Goal: Task Accomplishment & Management: Use online tool/utility

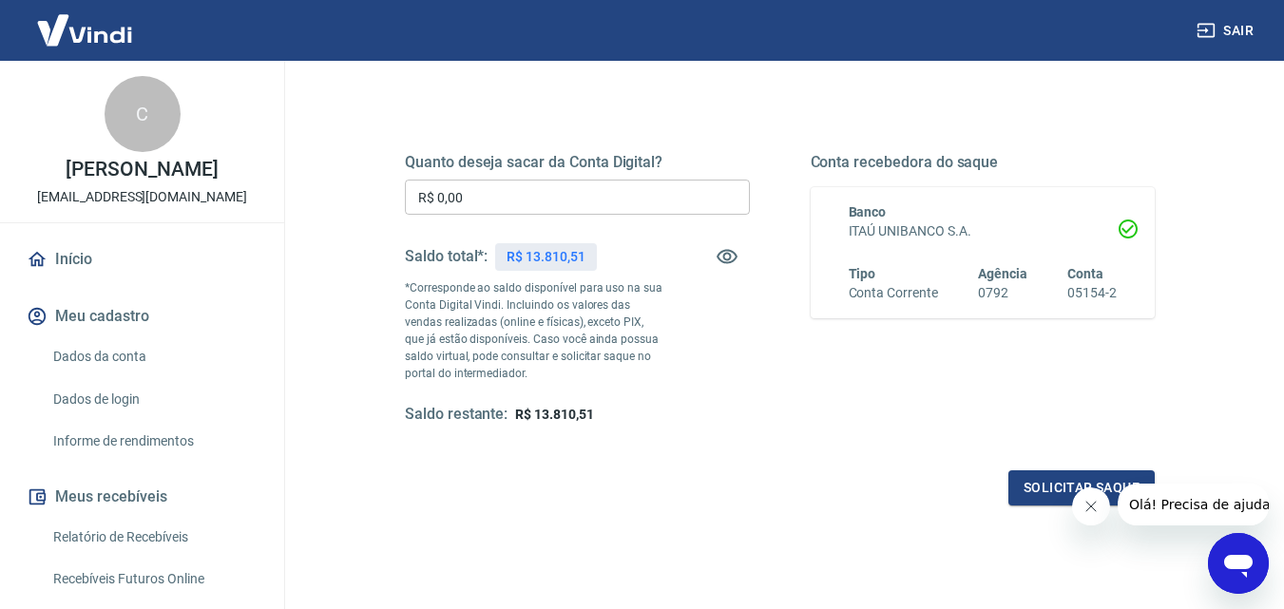
scroll to position [348, 0]
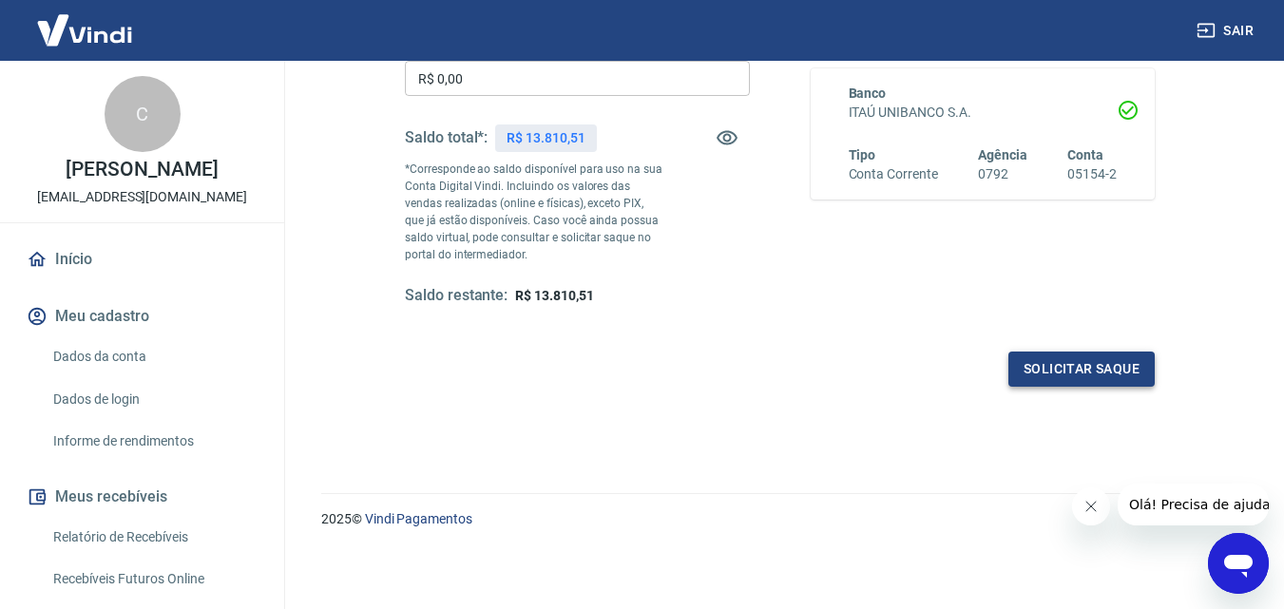
click at [1066, 370] on button "Solicitar saque" at bounding box center [1081, 369] width 146 height 35
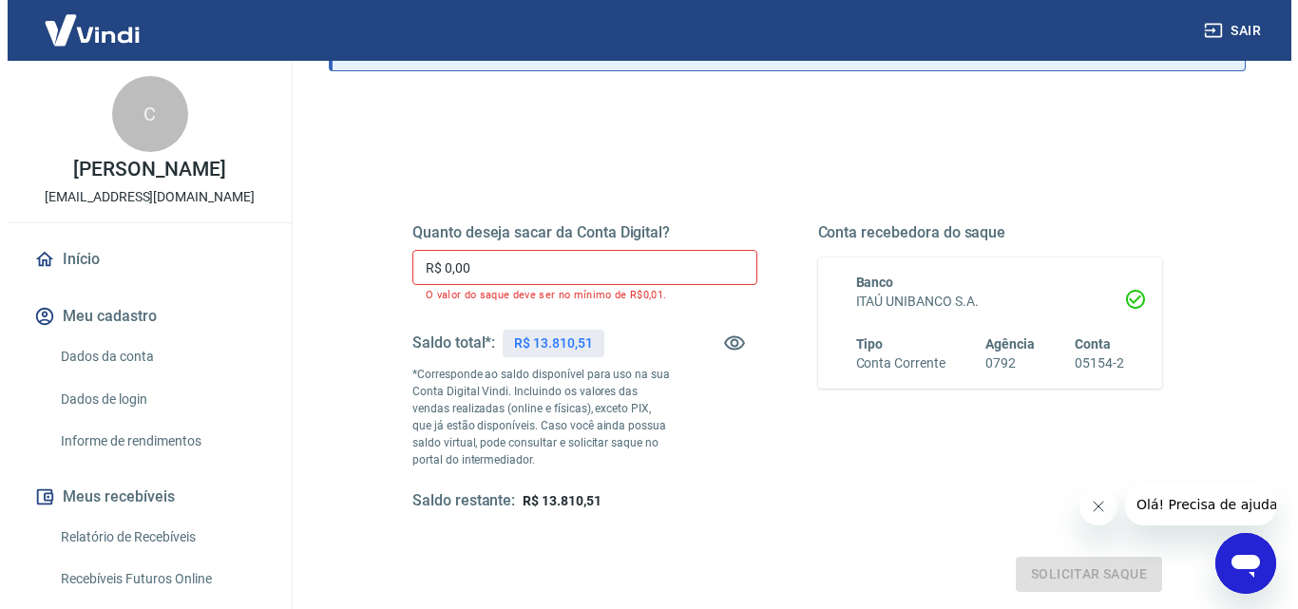
scroll to position [158, 0]
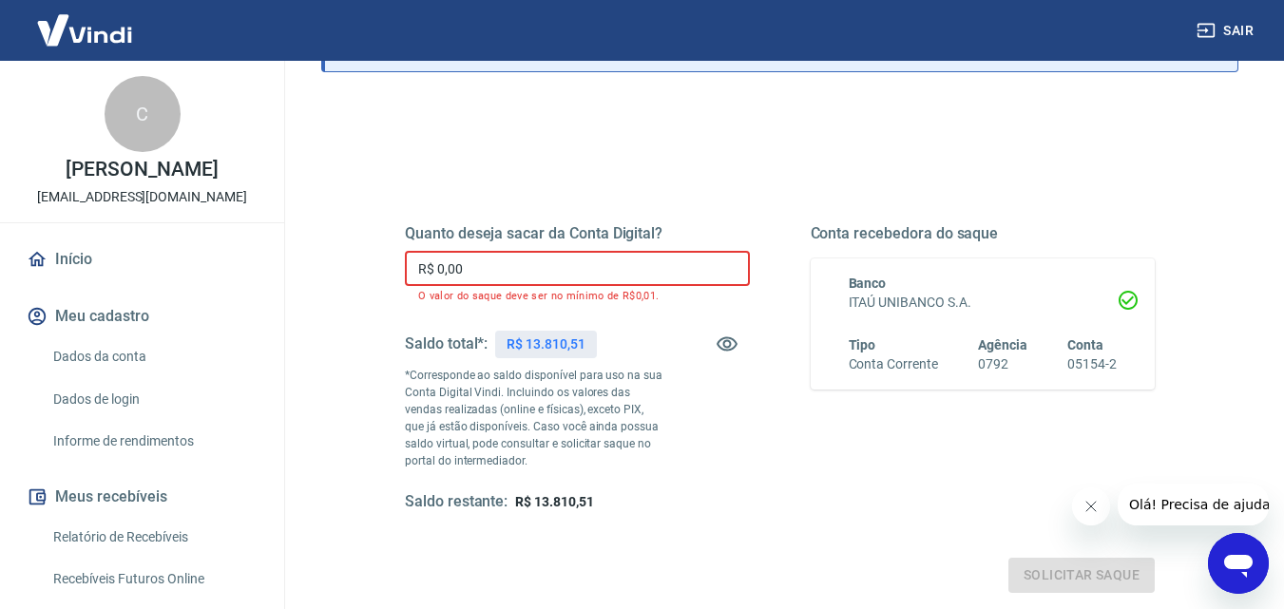
drag, startPoint x: 512, startPoint y: 275, endPoint x: 261, endPoint y: 272, distance: 250.9
click at [261, 272] on div "Sair C [PERSON_NAME] [EMAIL_ADDRESS][DOMAIN_NAME] Início Meu cadastro Dados da …" at bounding box center [642, 146] width 1284 height 609
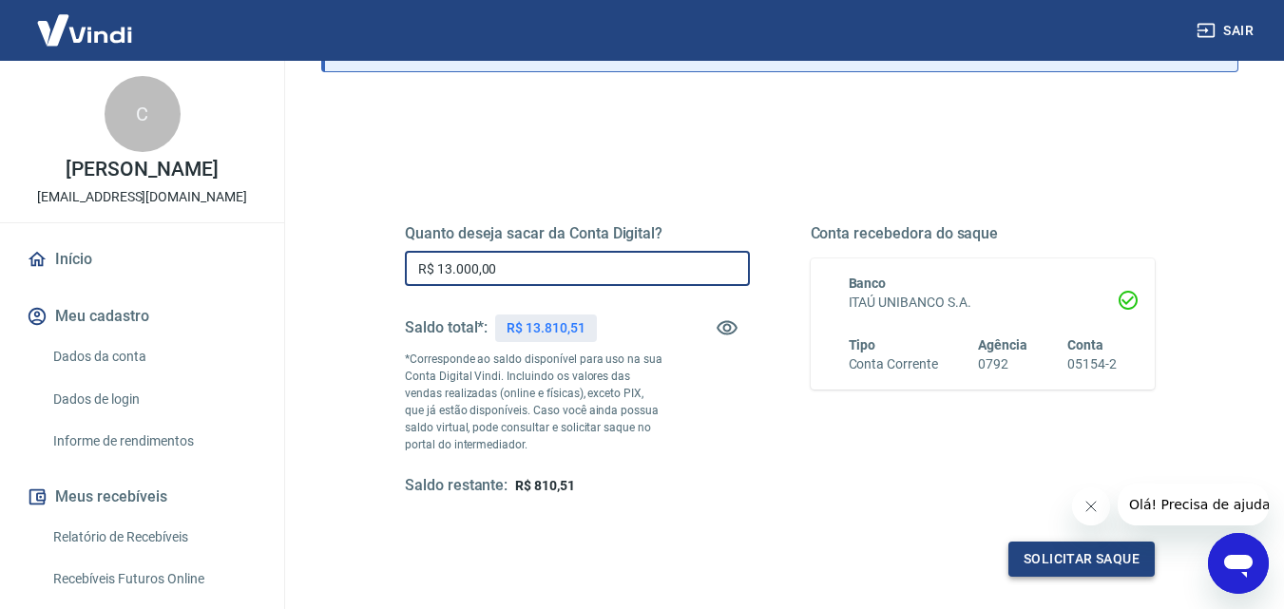
type input "R$ 13.000,00"
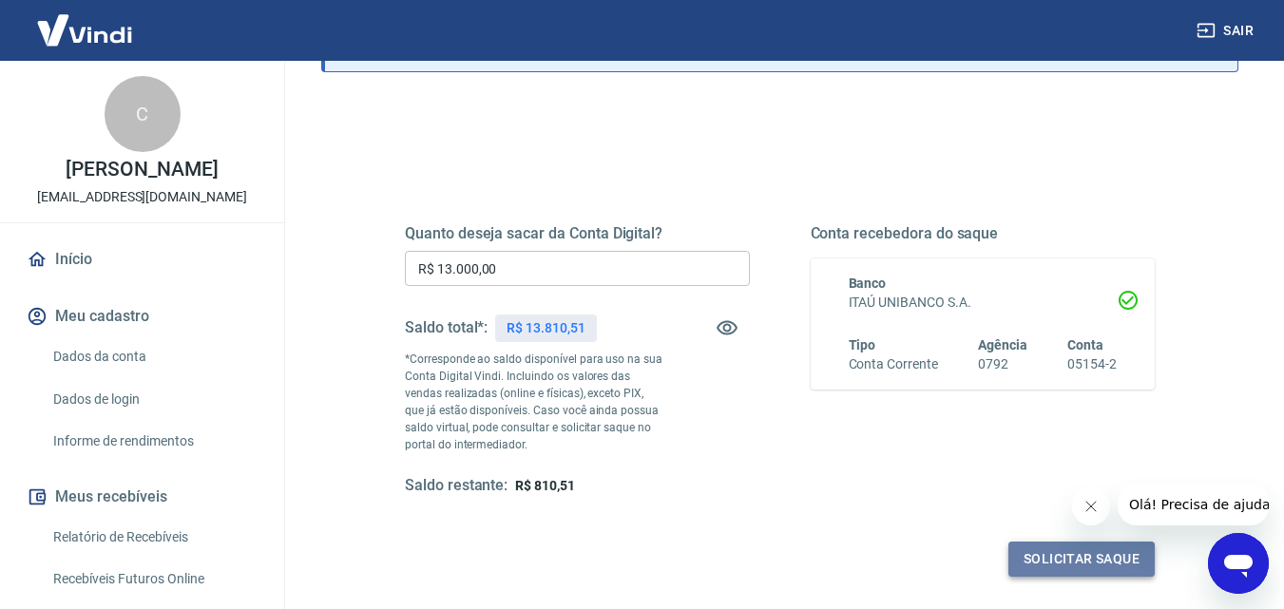
click at [1044, 546] on button "Solicitar saque" at bounding box center [1081, 559] width 146 height 35
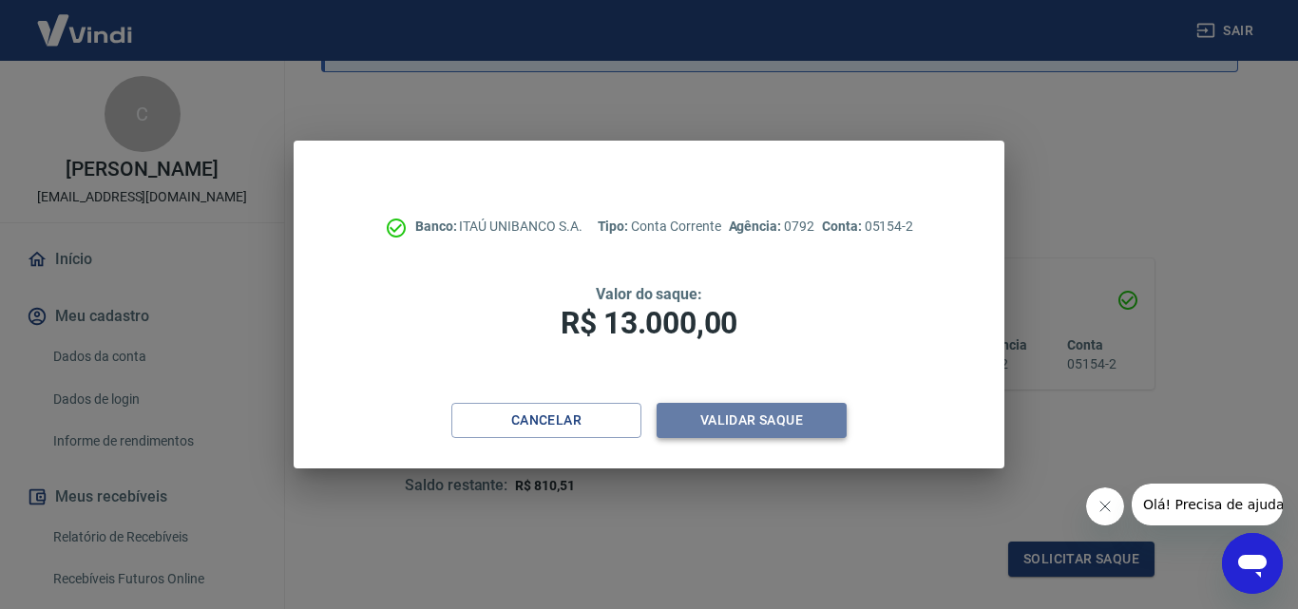
click at [775, 404] on button "Validar saque" at bounding box center [752, 420] width 190 height 35
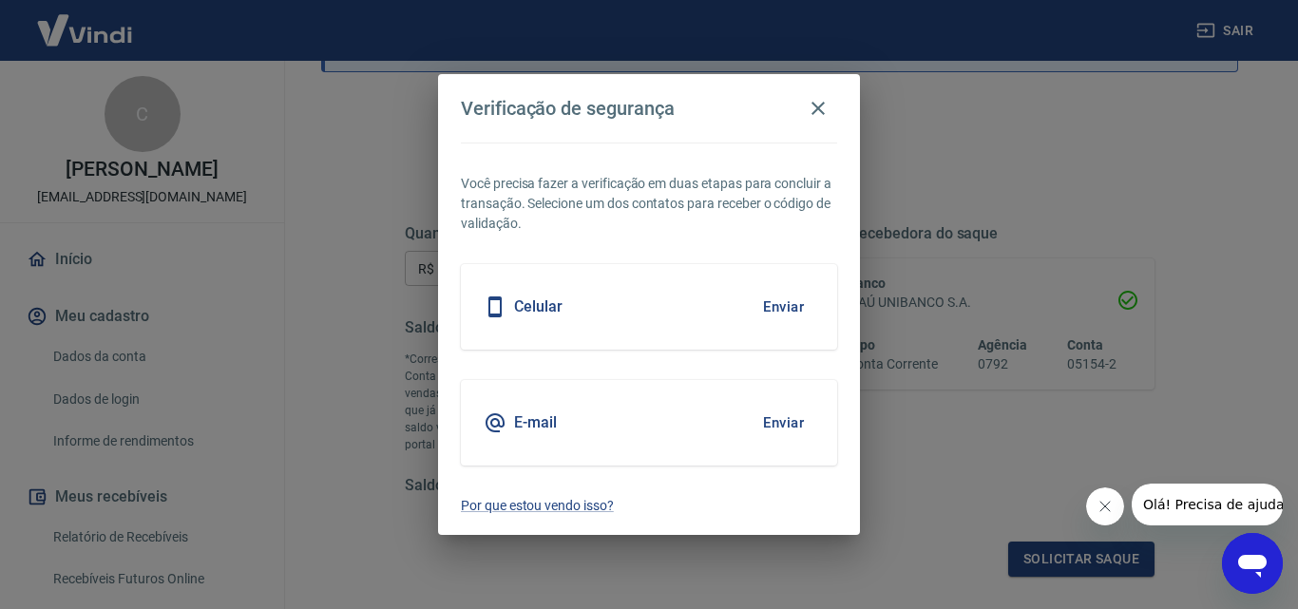
click at [790, 423] on button "Enviar" at bounding box center [784, 423] width 62 height 40
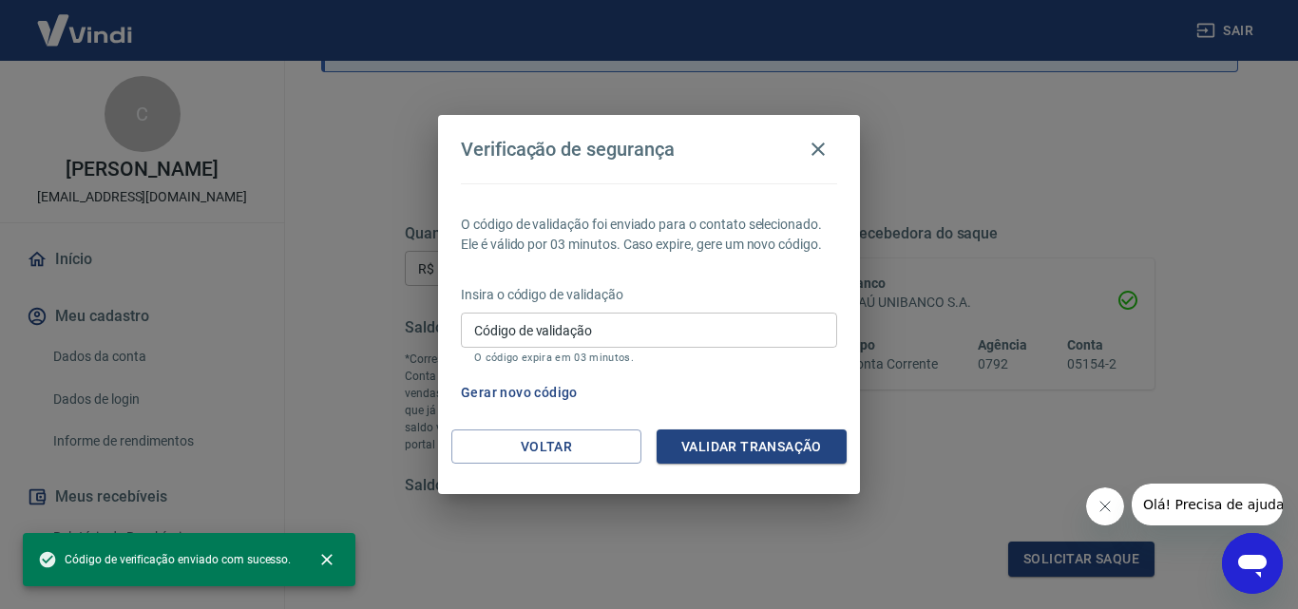
click at [567, 336] on input "Código de validação" at bounding box center [649, 330] width 376 height 35
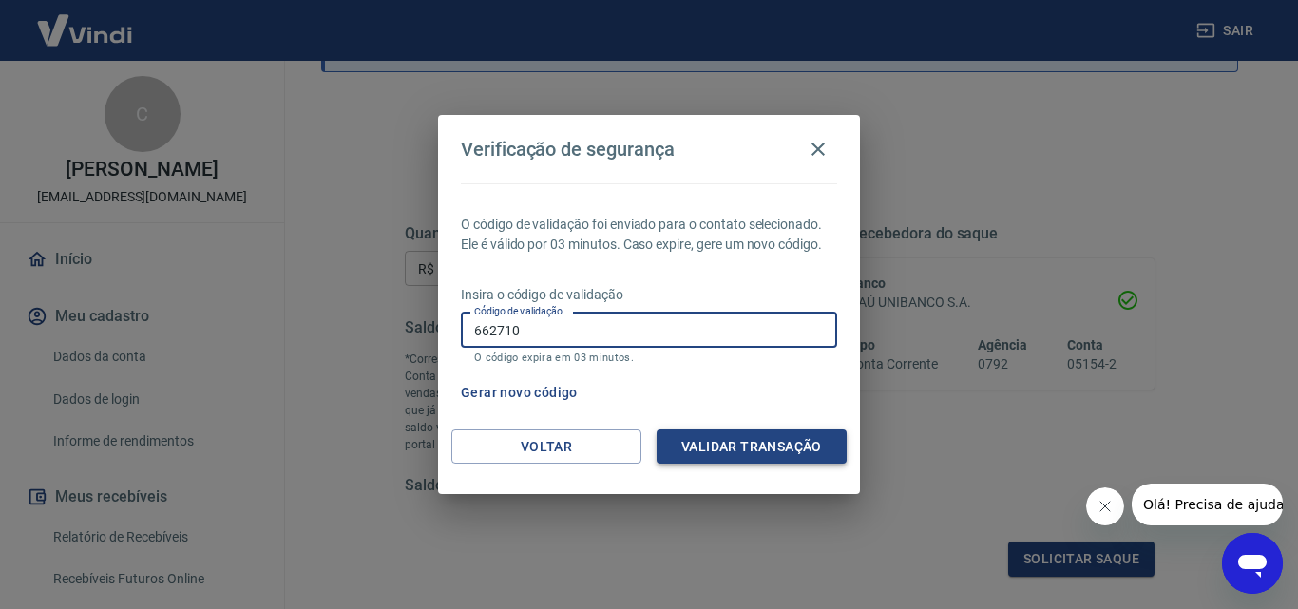
type input "662710"
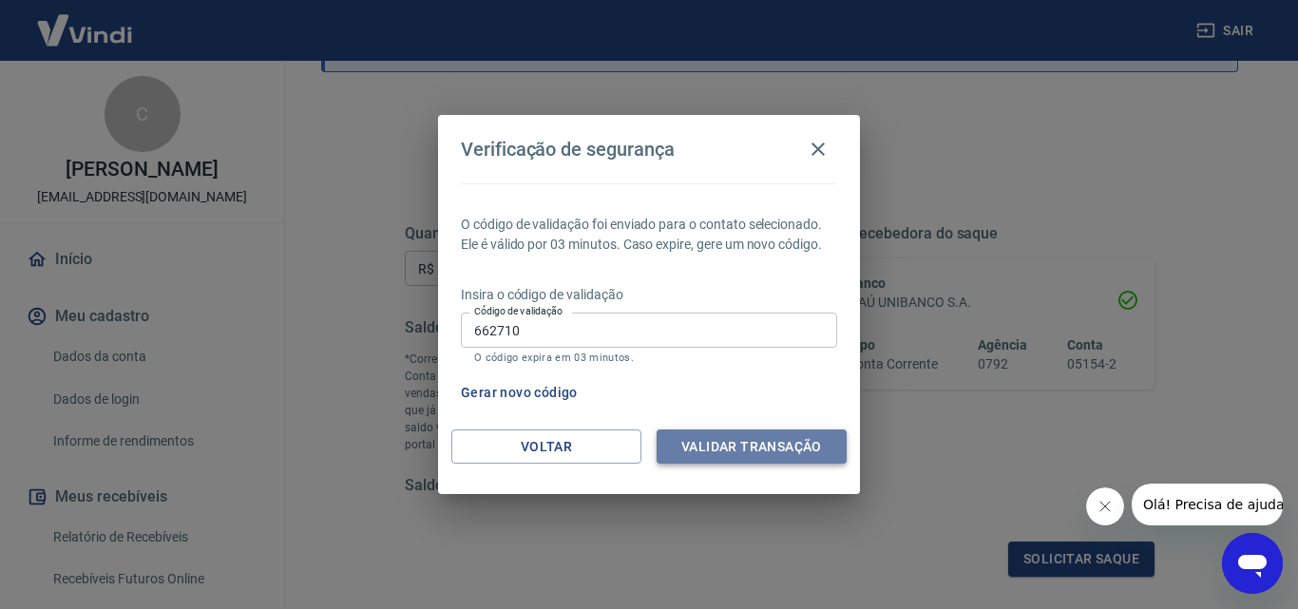
click at [813, 453] on button "Validar transação" at bounding box center [752, 447] width 190 height 35
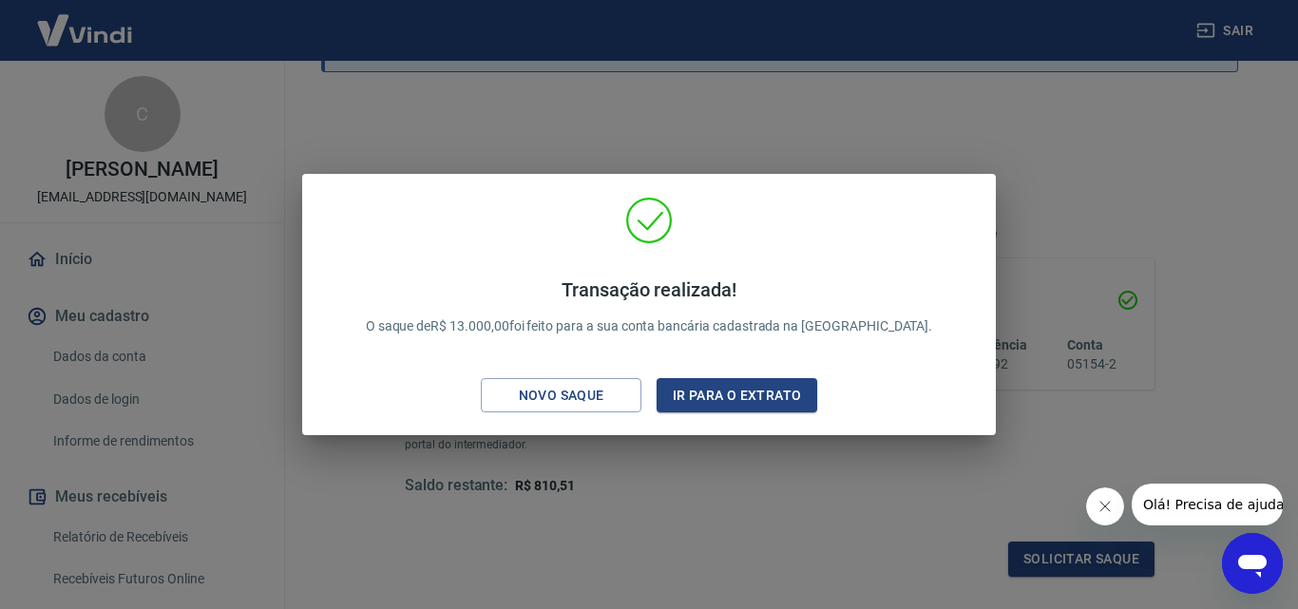
click at [834, 255] on div "Transação realizada! O saque de R$ 13.000,00 foi feito para a sua conta bancári…" at bounding box center [648, 309] width 663 height 224
click at [789, 398] on button "Ir para o extrato" at bounding box center [737, 395] width 161 height 35
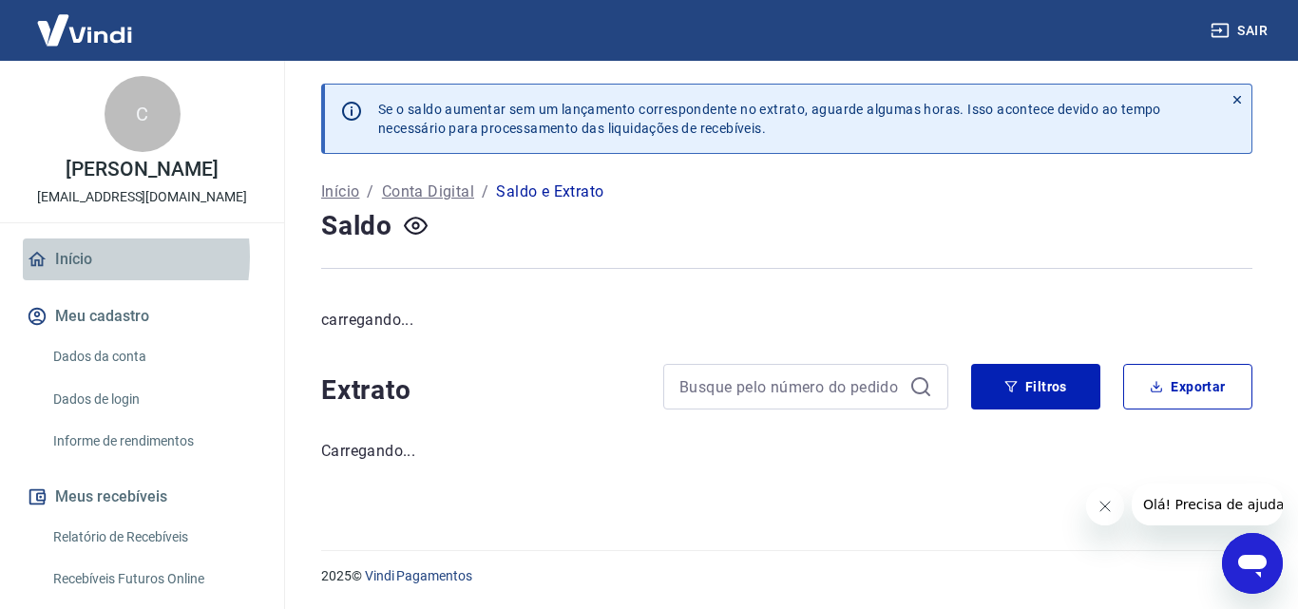
click at [64, 277] on link "Início" at bounding box center [142, 260] width 239 height 42
